Goal: Task Accomplishment & Management: Use online tool/utility

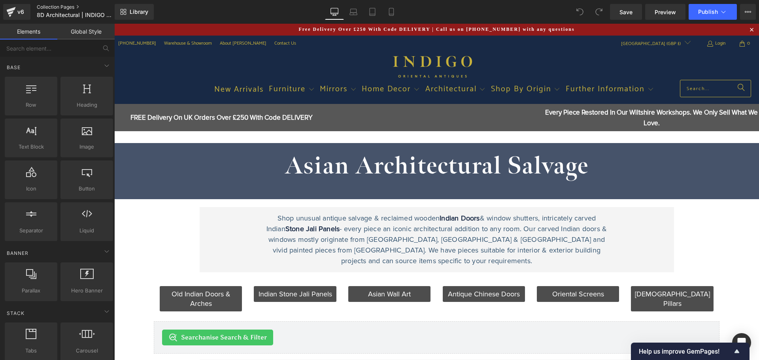
click at [74, 7] on link "Collection Pages" at bounding box center [82, 7] width 91 height 6
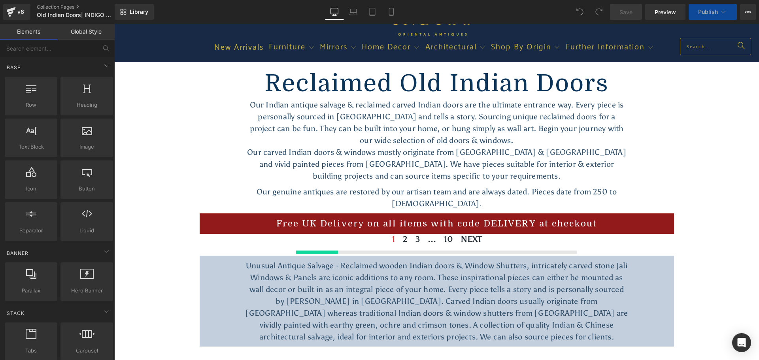
scroll to position [40, 0]
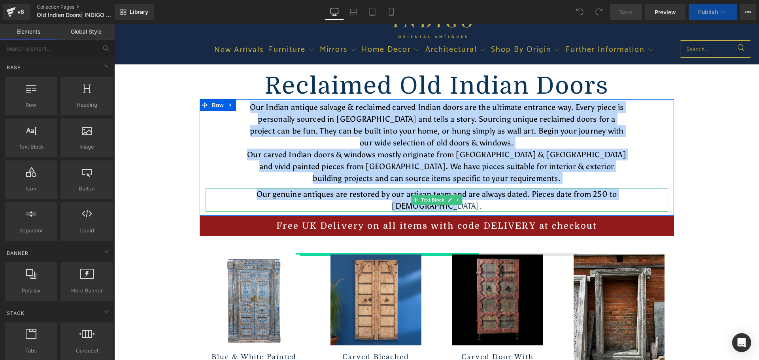
drag, startPoint x: 176, startPoint y: 104, endPoint x: 551, endPoint y: 205, distance: 388.4
copy div "Our Indian antique salvage & reclaimed carved Indian doors are the ultimate ent…"
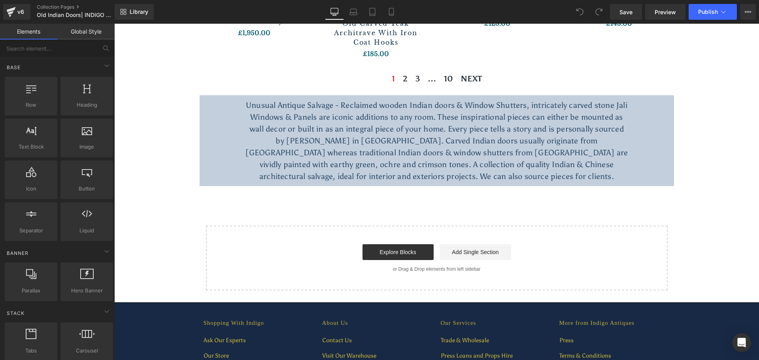
scroll to position [1305, 0]
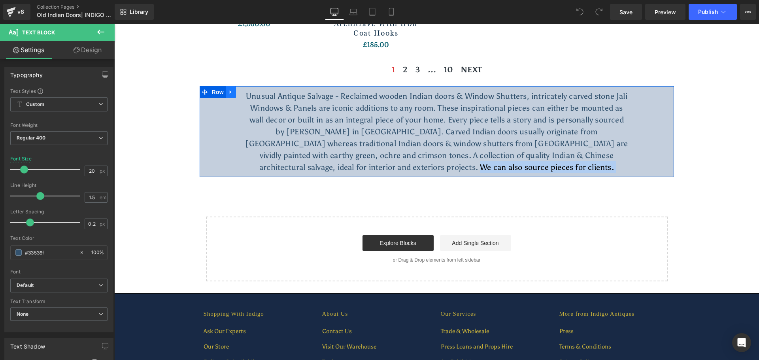
drag, startPoint x: 498, startPoint y: 137, endPoint x: 225, endPoint y: 69, distance: 281.6
click at [225, 86] on div "Unusual Antique Salvage - Reclaimed wooden Indian doors & Window Shutters, intr…" at bounding box center [437, 131] width 475 height 91
